Goal: Task Accomplishment & Management: Use online tool/utility

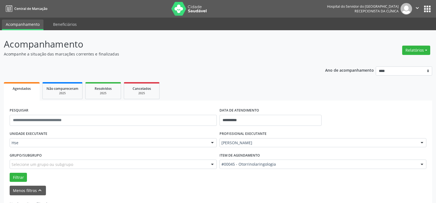
scroll to position [19, 0]
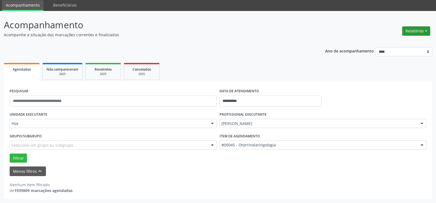
click at [417, 30] on button "Relatórios" at bounding box center [416, 30] width 28 height 9
click at [402, 42] on link "Agendamentos" at bounding box center [400, 43] width 59 height 8
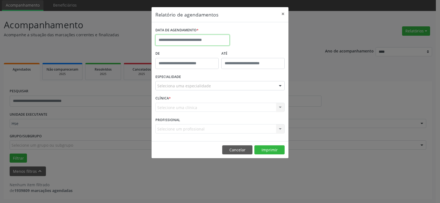
click at [215, 39] on input "text" at bounding box center [192, 40] width 74 height 11
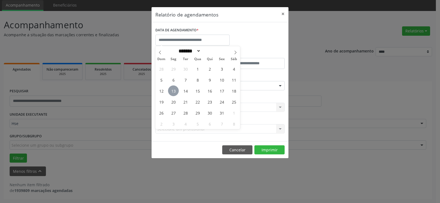
click at [173, 90] on span "13" at bounding box center [173, 91] width 11 height 11
type input "**********"
click at [173, 90] on span "13" at bounding box center [173, 91] width 11 height 11
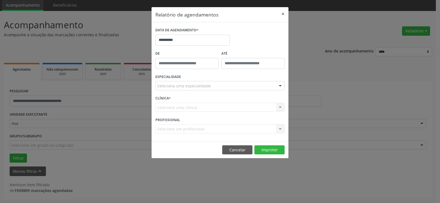
click at [173, 90] on div "Seleciona uma especialidade Todas as especialidades Alergologia Angiologia Arri…" at bounding box center [219, 85] width 129 height 9
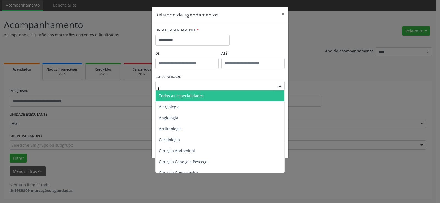
type input "**"
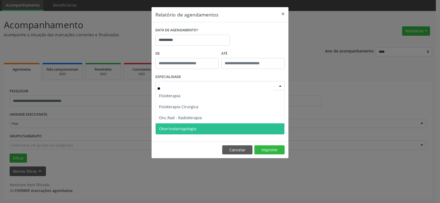
click at [190, 128] on span "Otorrinolaringologia" at bounding box center [177, 128] width 37 height 5
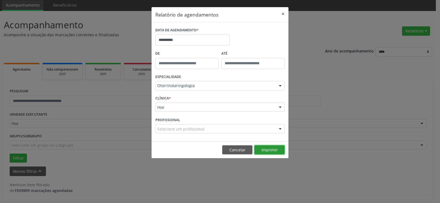
click at [272, 148] on button "Imprimir" at bounding box center [270, 150] width 30 height 9
click at [282, 13] on button "×" at bounding box center [283, 13] width 11 height 13
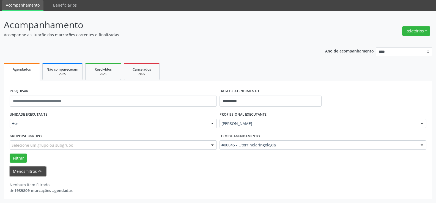
click at [24, 169] on button "Menos filtros keyboard_arrow_up" at bounding box center [28, 172] width 36 height 10
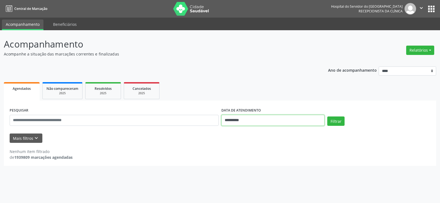
click at [247, 118] on input "**********" at bounding box center [273, 120] width 103 height 11
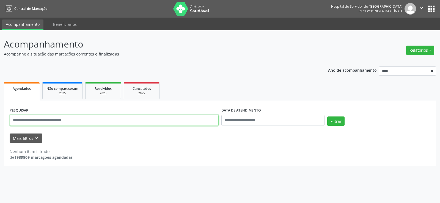
click at [104, 118] on input "text" at bounding box center [114, 120] width 209 height 11
type input "**********"
click at [327, 117] on button "Filtrar" at bounding box center [335, 121] width 17 height 9
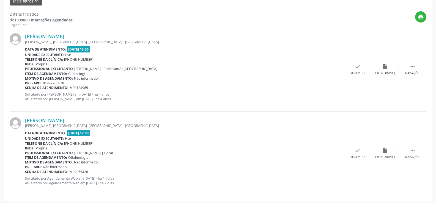
scroll to position [139, 0]
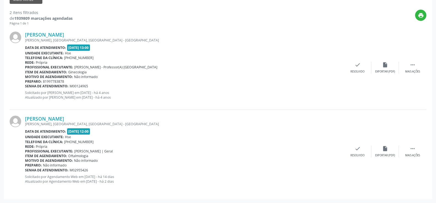
click at [66, 115] on div "[PERSON_NAME] [PERSON_NAME], [GEOGRAPHIC_DATA], [GEOGRAPHIC_DATA] - [GEOGRAPHIC…" at bounding box center [218, 152] width 417 height 84
click at [64, 119] on link "[PERSON_NAME]" at bounding box center [44, 119] width 39 height 6
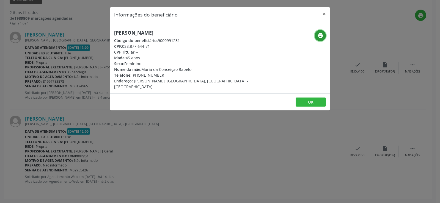
click at [319, 34] on icon "print" at bounding box center [321, 35] width 6 height 6
click at [325, 14] on button "×" at bounding box center [324, 13] width 11 height 13
